Goal: Use online tool/utility

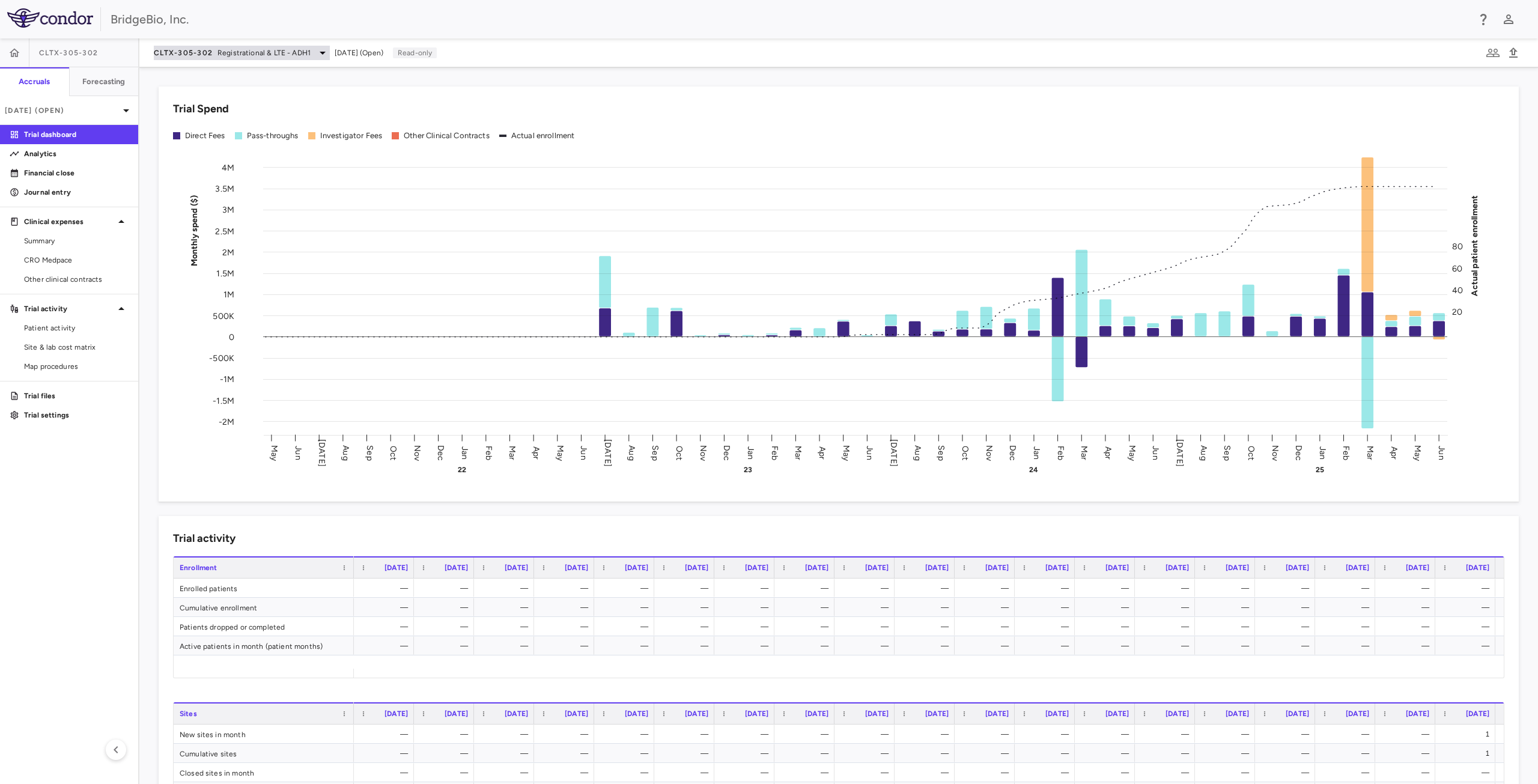
click at [315, 53] on icon at bounding box center [322, 53] width 14 height 14
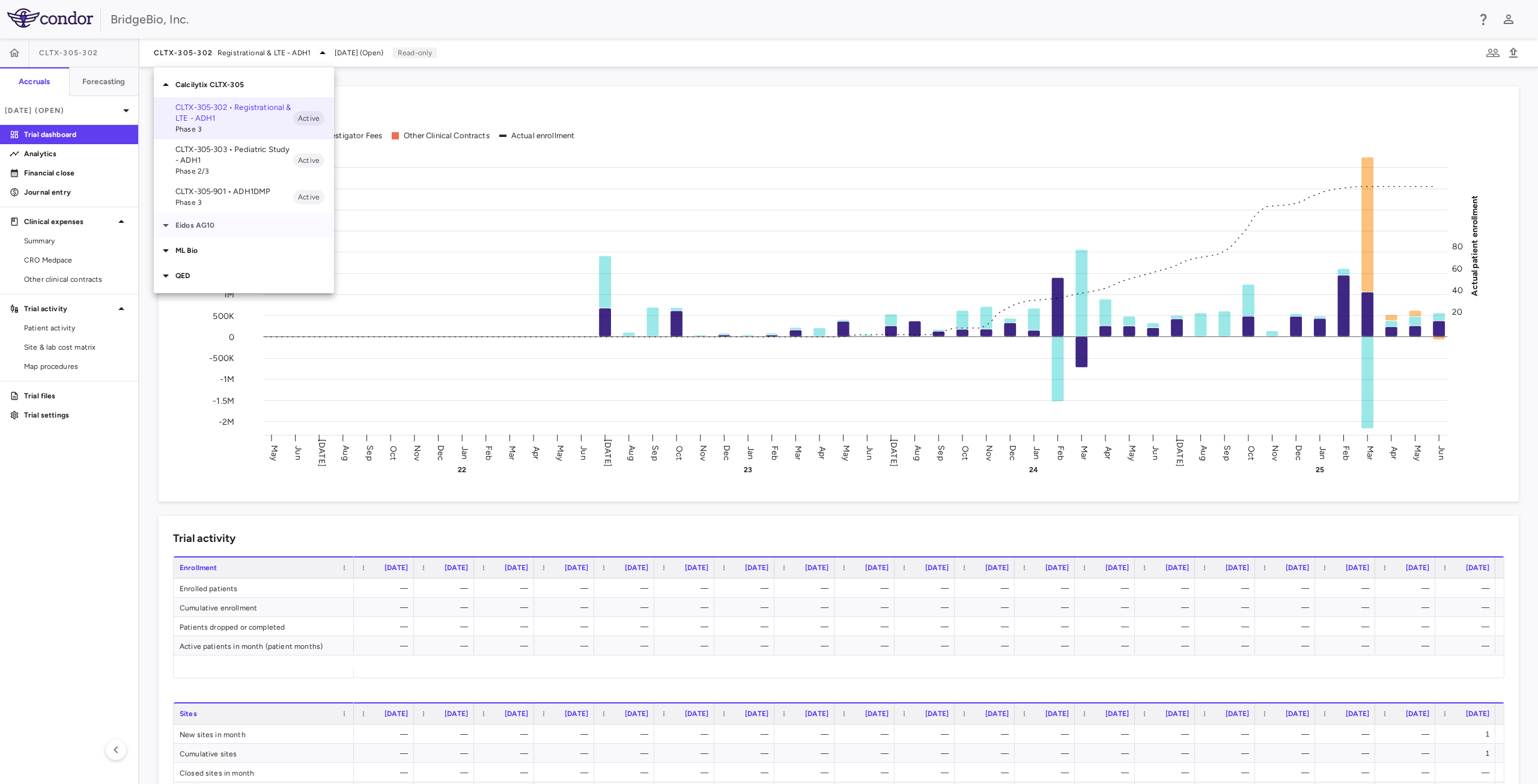
click at [204, 225] on p "Eidos AG10" at bounding box center [255, 225] width 159 height 11
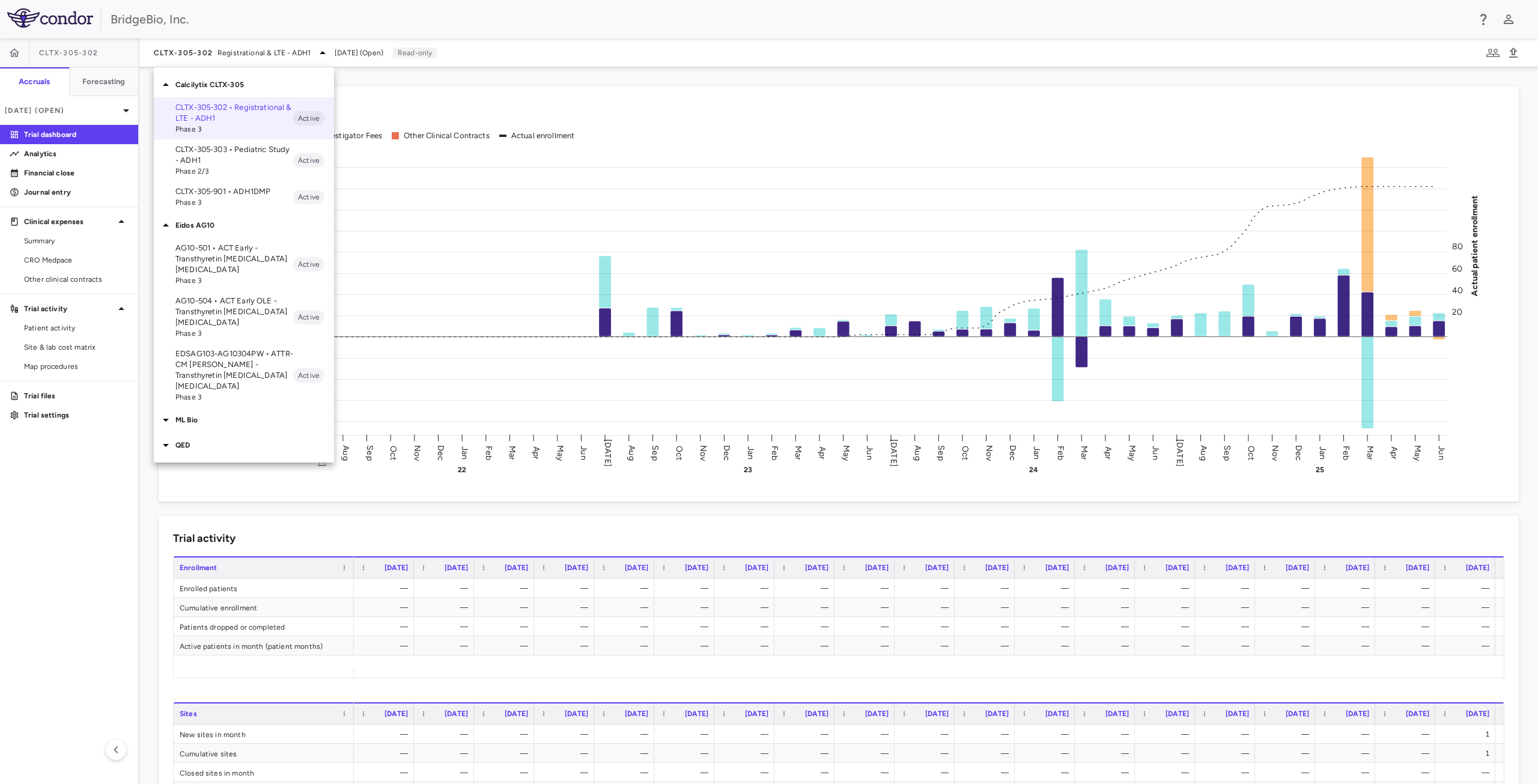
click at [231, 260] on p "AG10-501 • ACT Early - Transthyretin Amyloid Cardiomyopathy" at bounding box center [234, 259] width 117 height 33
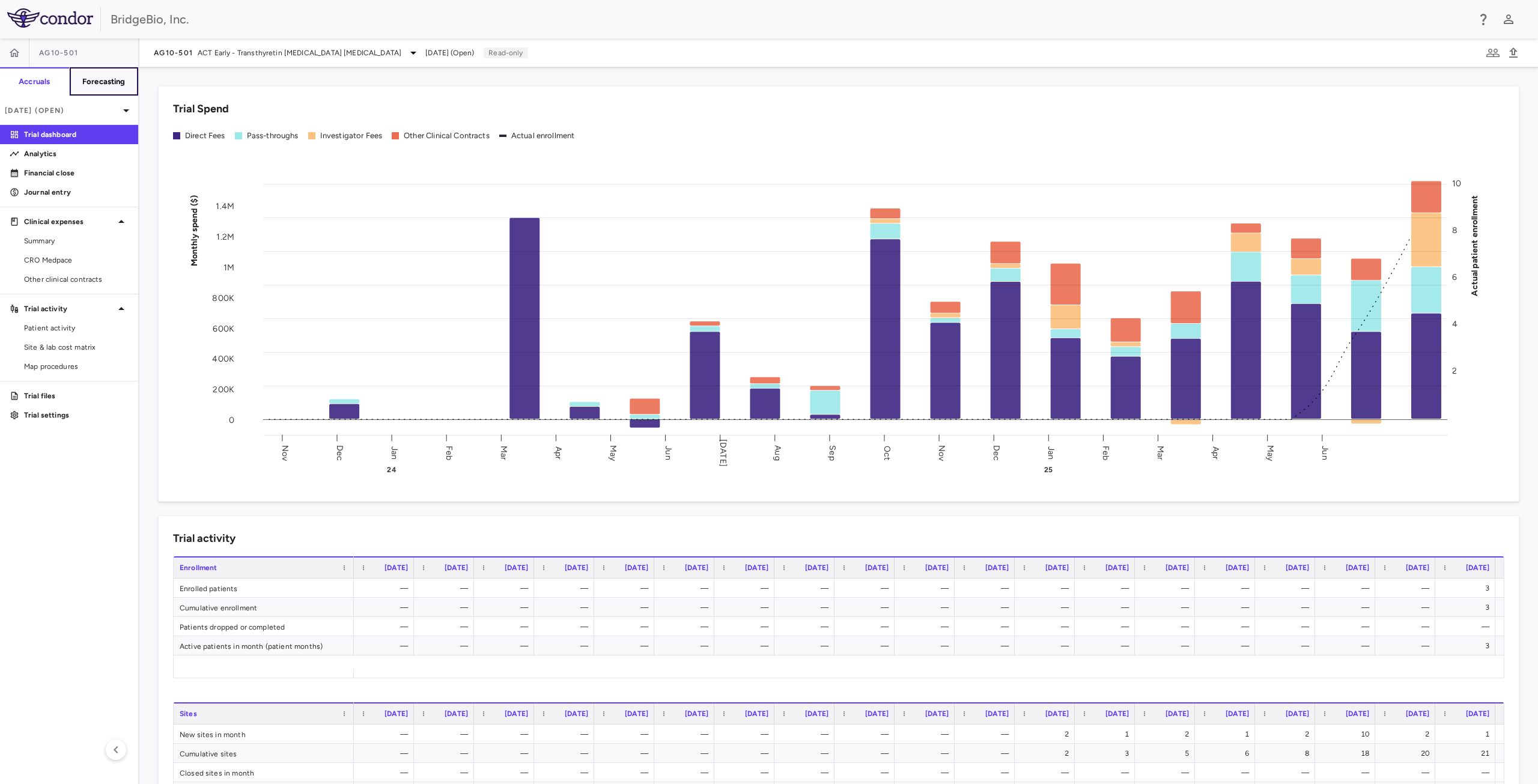
click at [125, 82] on button "Forecasting" at bounding box center [103, 81] width 70 height 29
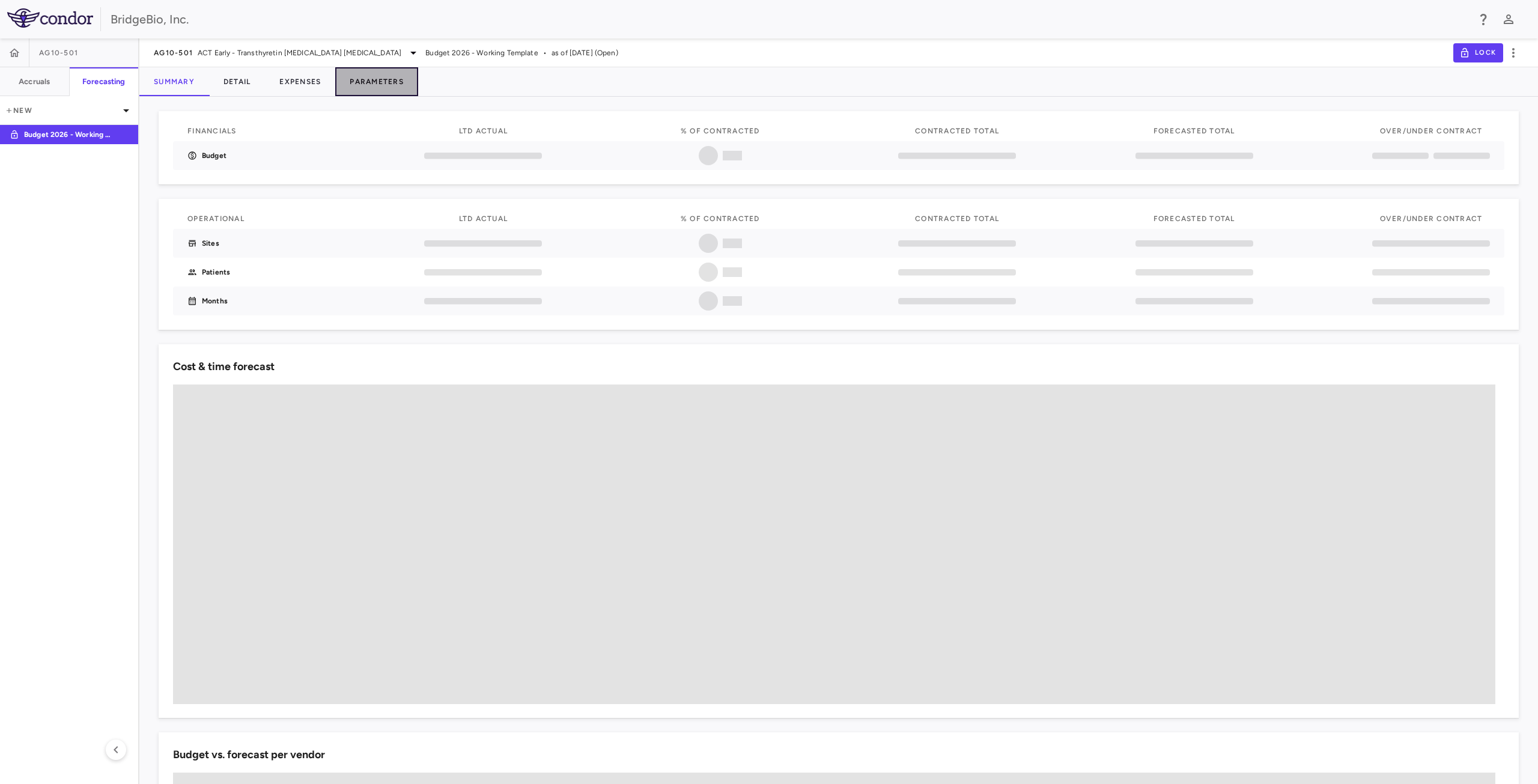
click at [380, 82] on button "Parameters" at bounding box center [377, 81] width 83 height 29
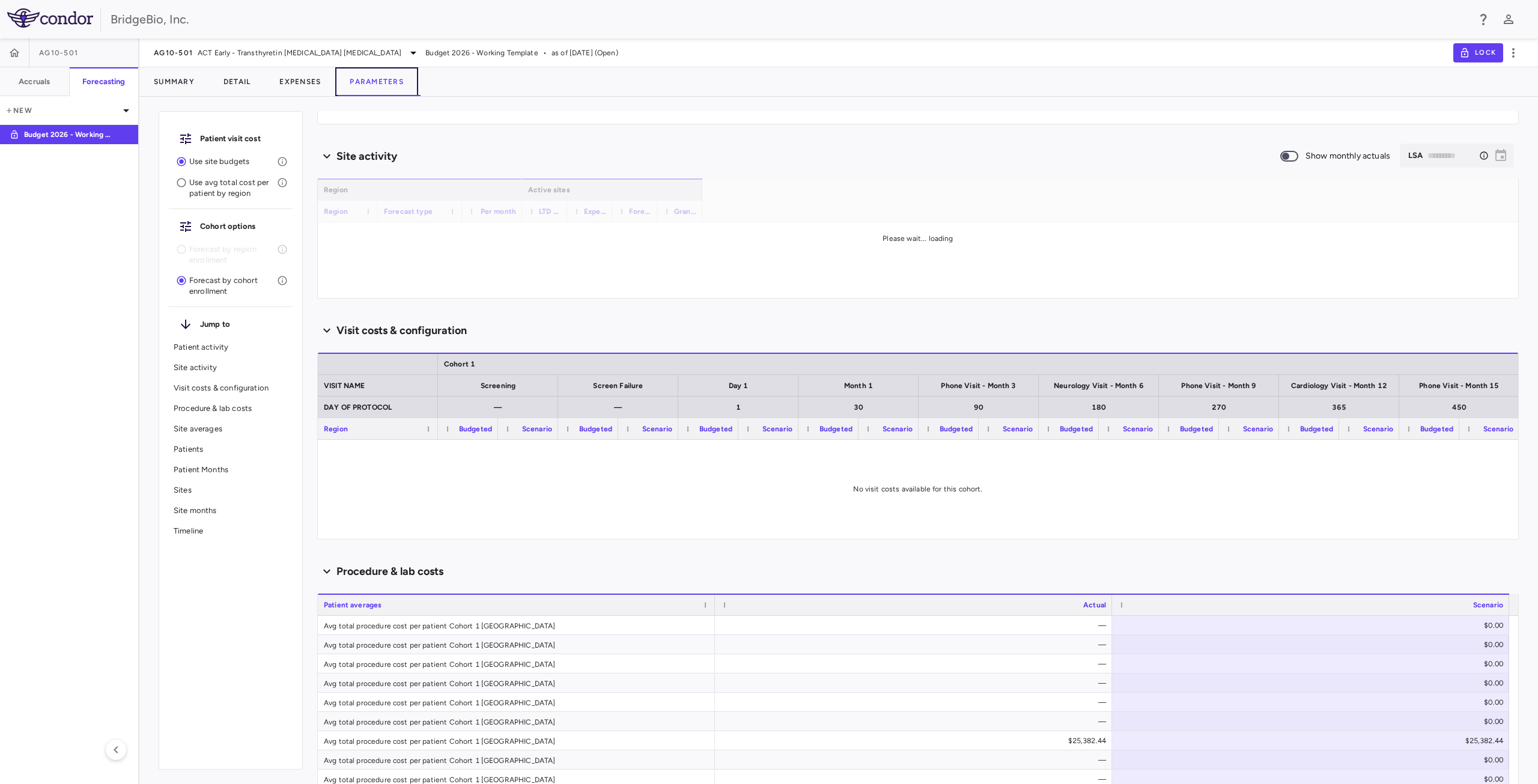
scroll to position [179, 0]
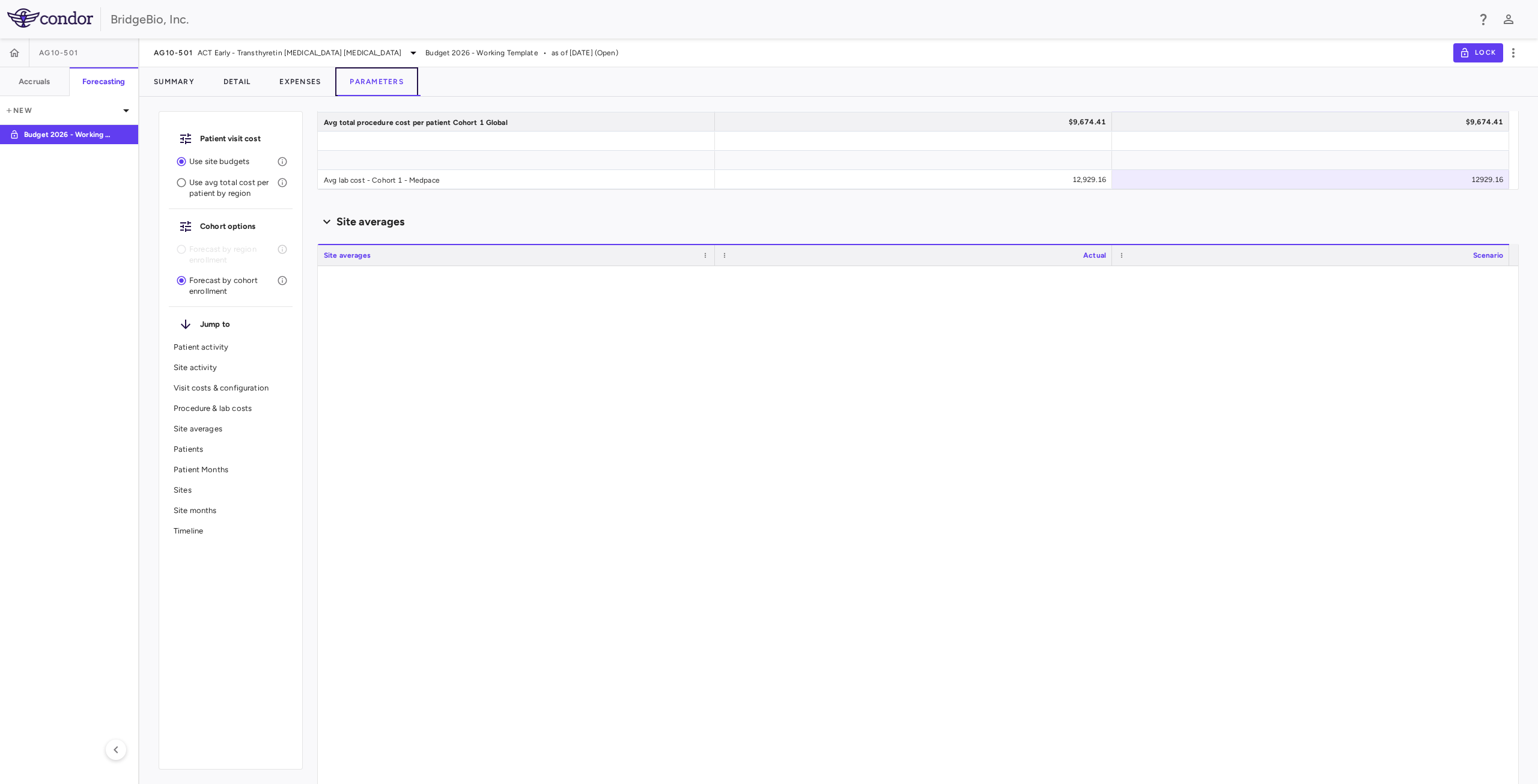
type input "********"
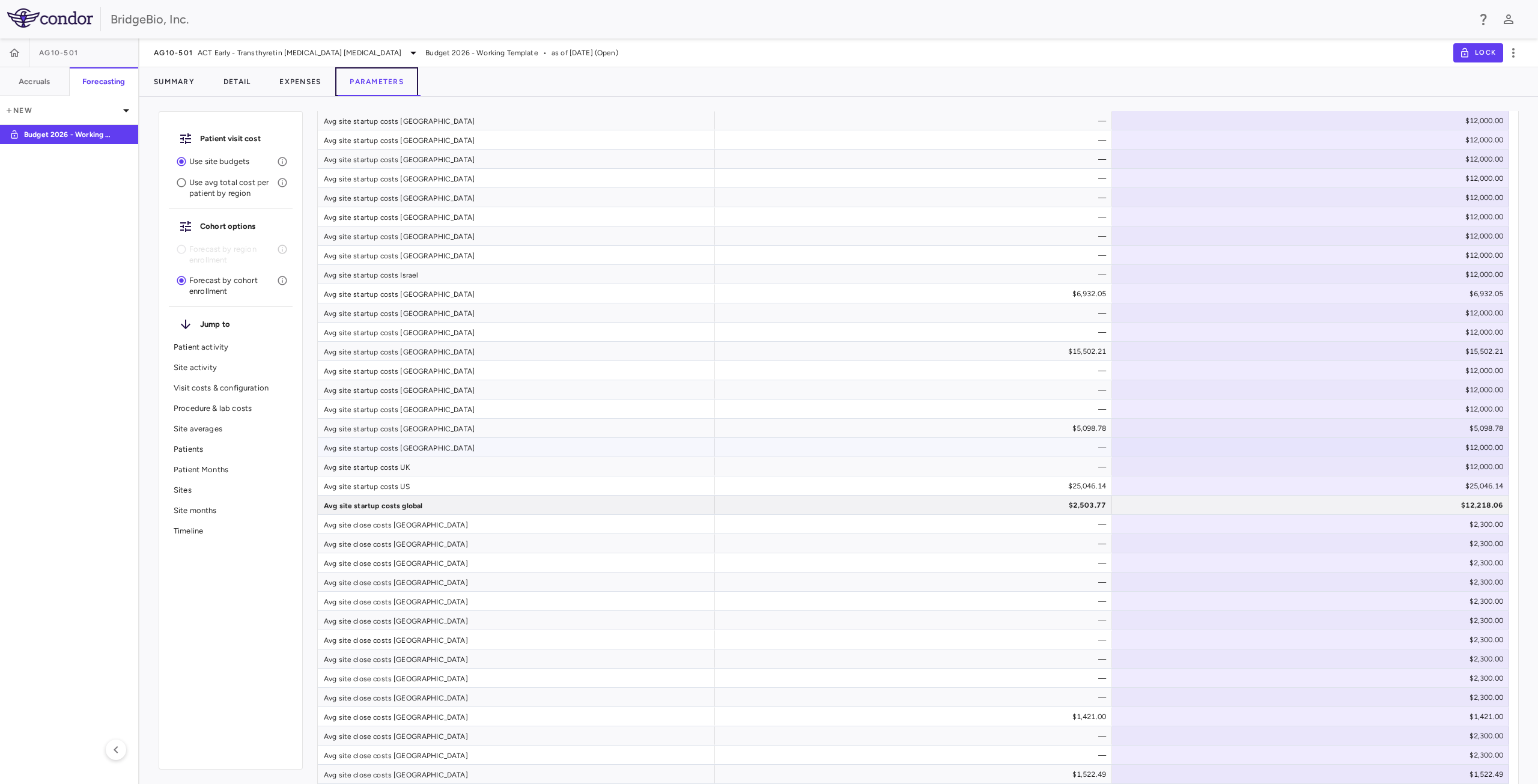
scroll to position [2346, 0]
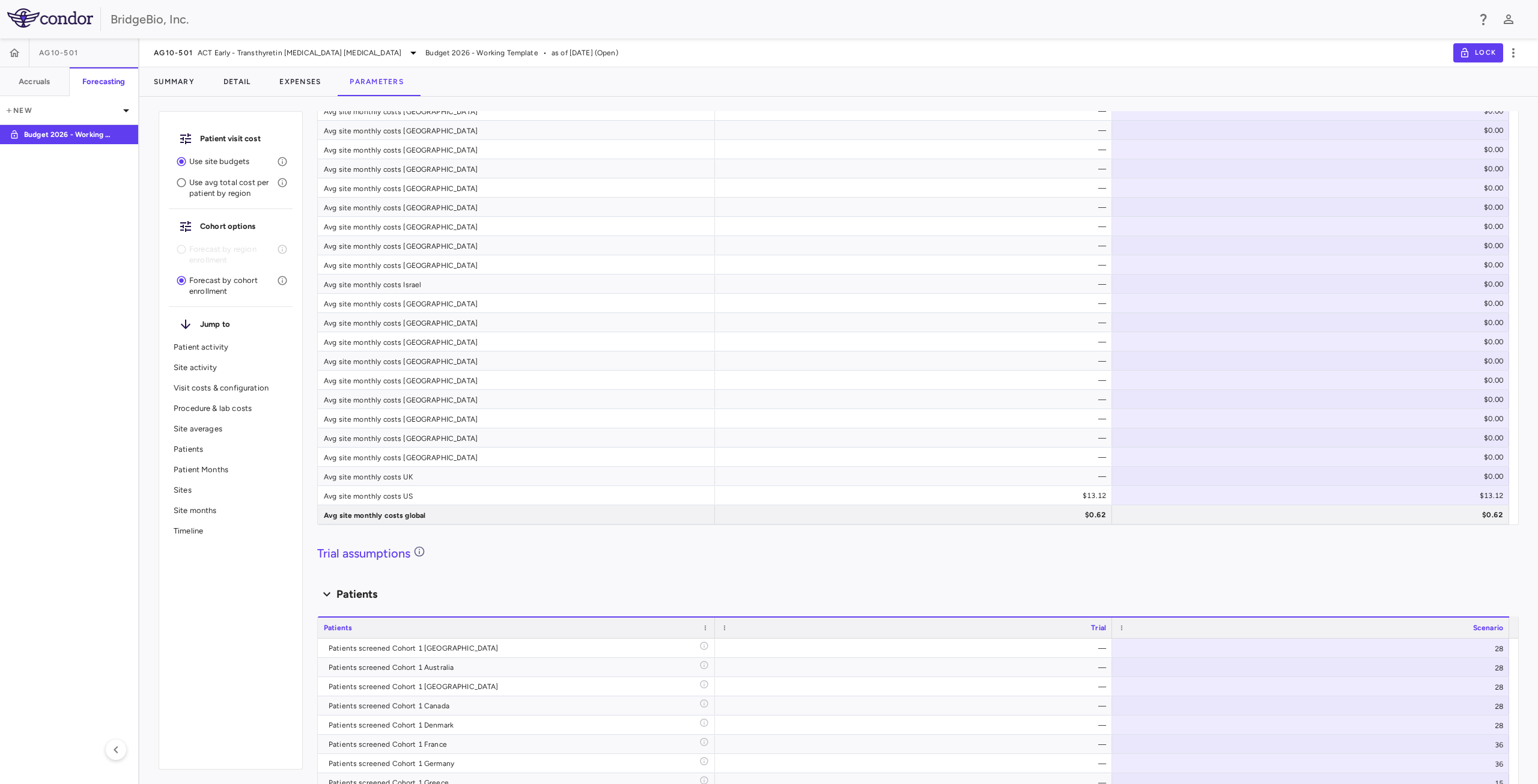
click at [219, 452] on p "Patients" at bounding box center [231, 449] width 114 height 11
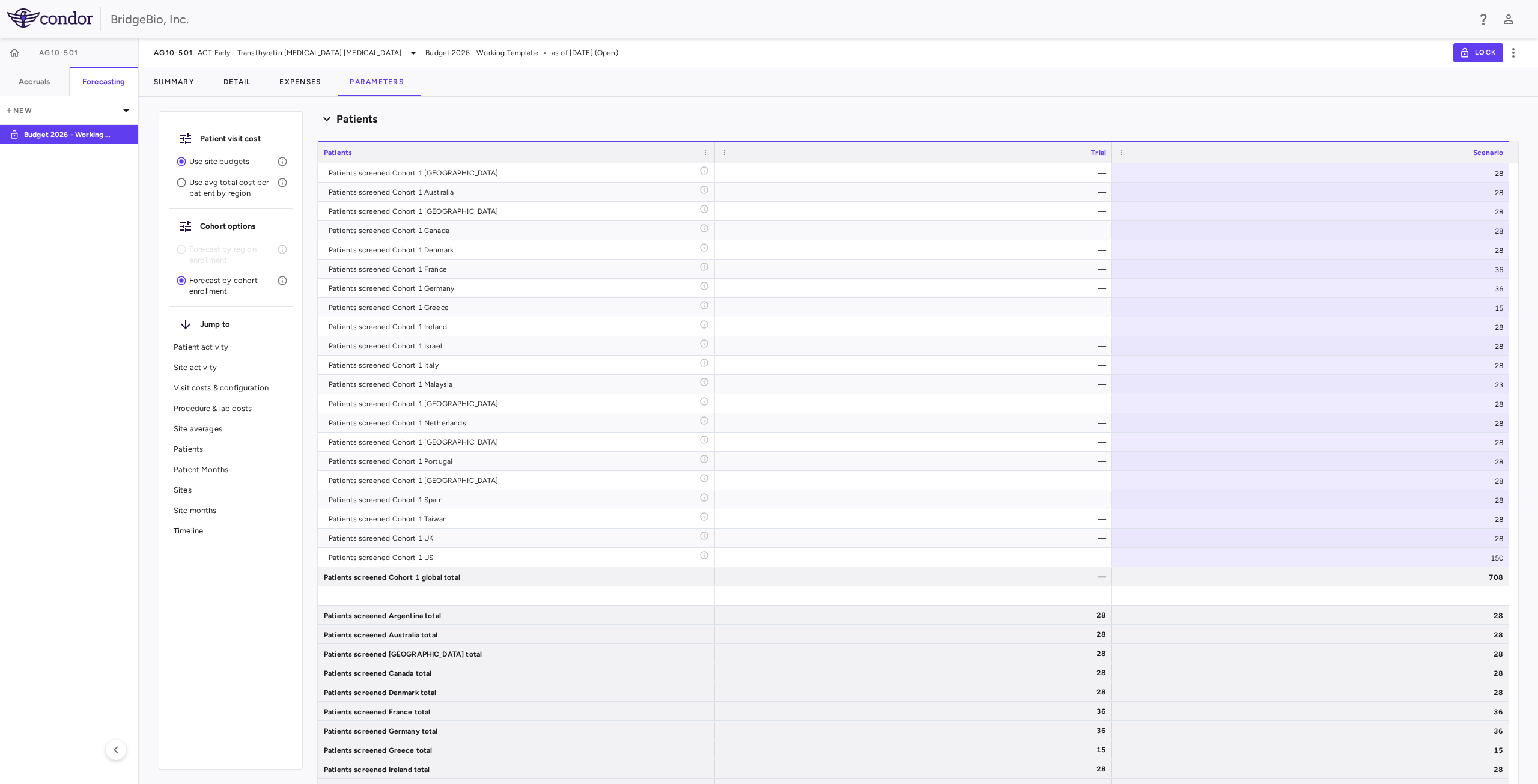
scroll to position [4502, 0]
